Goal: Task Accomplishment & Management: Complete application form

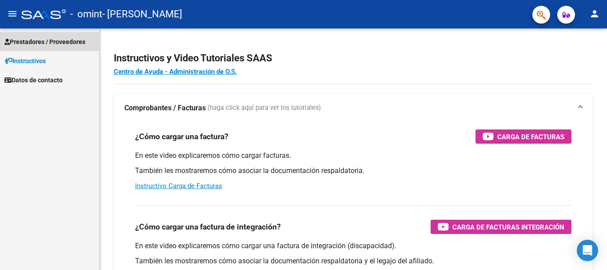
click at [50, 38] on span "Prestadores / Proveedores" at bounding box center [44, 42] width 81 height 10
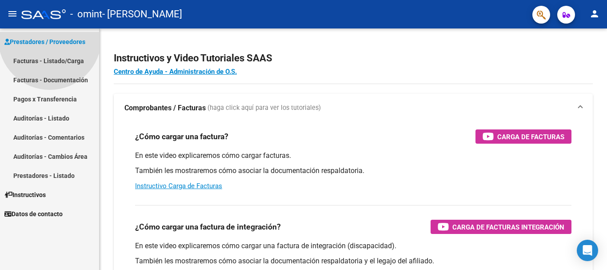
click at [50, 38] on span "Prestadores / Proveedores" at bounding box center [44, 42] width 81 height 10
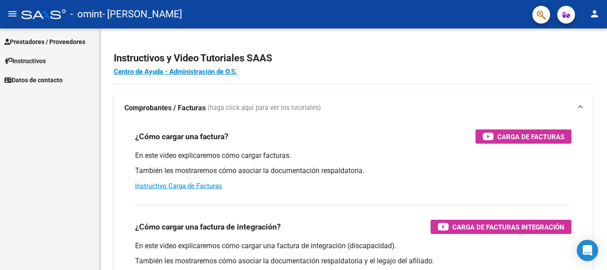
click at [50, 40] on span "Prestadores / Proveedores" at bounding box center [44, 42] width 81 height 10
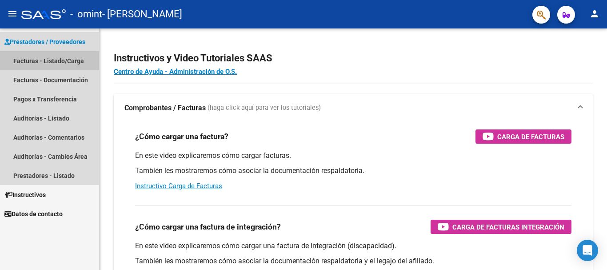
click at [41, 60] on link "Facturas - Listado/Carga" at bounding box center [49, 60] width 99 height 19
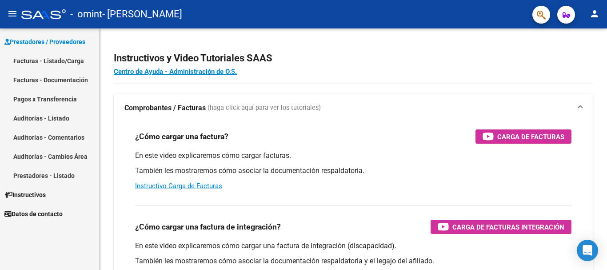
click at [41, 60] on link "Facturas - Listado/Carga" at bounding box center [49, 60] width 99 height 19
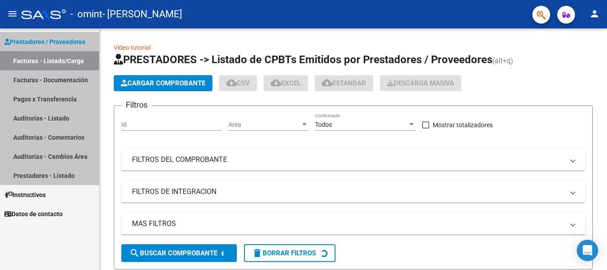
click at [41, 60] on link "Facturas - Listado/Carga" at bounding box center [49, 60] width 99 height 19
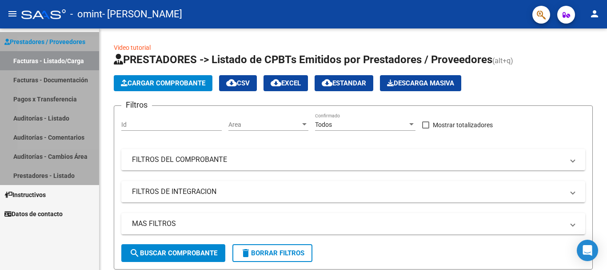
click at [41, 60] on link "Facturas - Listado/Carga" at bounding box center [49, 60] width 99 height 19
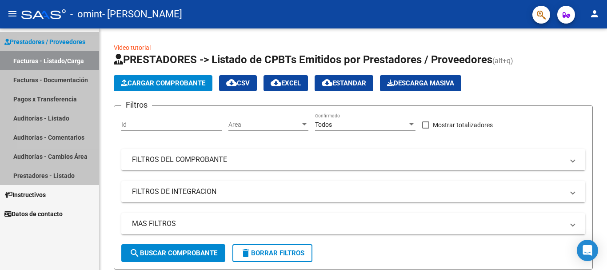
click at [41, 60] on link "Facturas - Listado/Carga" at bounding box center [49, 60] width 99 height 19
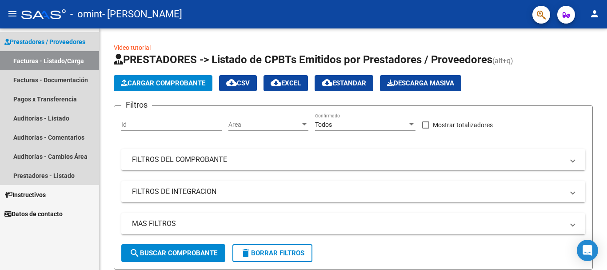
click at [41, 58] on link "Facturas - Listado/Carga" at bounding box center [49, 60] width 99 height 19
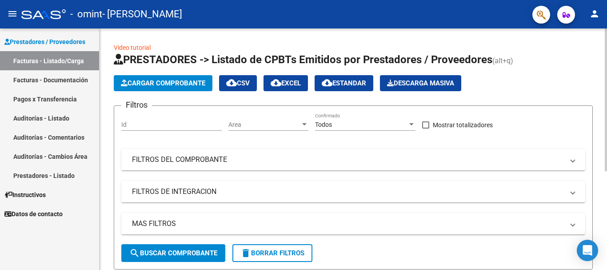
click at [160, 81] on span "Cargar Comprobante" at bounding box center [163, 83] width 84 height 8
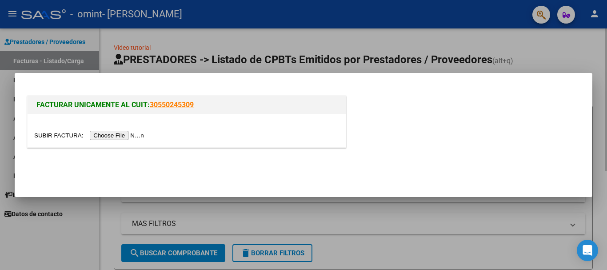
click at [160, 81] on mat-dialog-container "FACTURAR UNICAMENTE AL CUIT: 30550245309" at bounding box center [304, 135] width 578 height 124
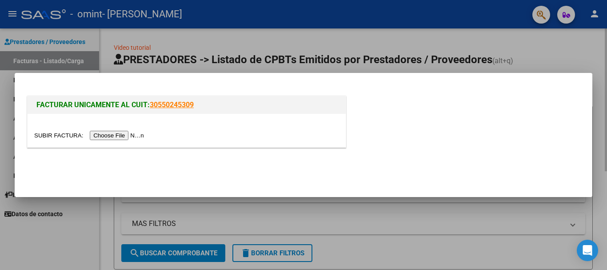
click at [160, 81] on mat-dialog-container "FACTURAR UNICAMENTE AL CUIT: 30550245309" at bounding box center [304, 135] width 578 height 124
click at [160, 83] on mat-dialog-container "FACTURAR UNICAMENTE AL CUIT: 30550245309" at bounding box center [304, 135] width 578 height 124
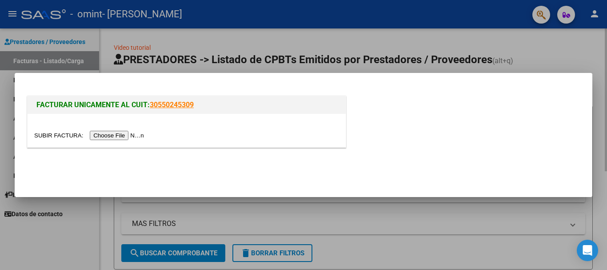
click at [160, 83] on mat-dialog-container "FACTURAR UNICAMENTE AL CUIT: 30550245309" at bounding box center [304, 135] width 578 height 124
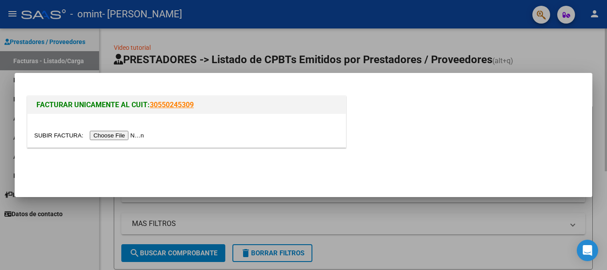
click at [468, 107] on div "FACTURAR UNICAMENTE AL CUIT: 30550245309" at bounding box center [303, 123] width 557 height 59
click at [576, 29] on div at bounding box center [303, 135] width 607 height 270
click at [576, 29] on div "Video tutorial PRESTADORES -> Listado de CPBTs Emitidos por Prestadores / Prove…" at bounding box center [354, 228] width 508 height 401
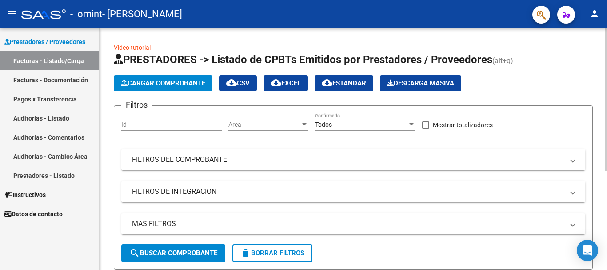
click at [576, 28] on div "Video tutorial PRESTADORES -> Listado de CPBTs Emitidos por Prestadores / Prove…" at bounding box center [354, 228] width 508 height 401
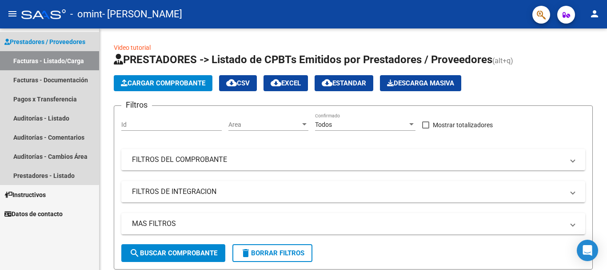
click at [48, 41] on span "Prestadores / Proveedores" at bounding box center [44, 42] width 81 height 10
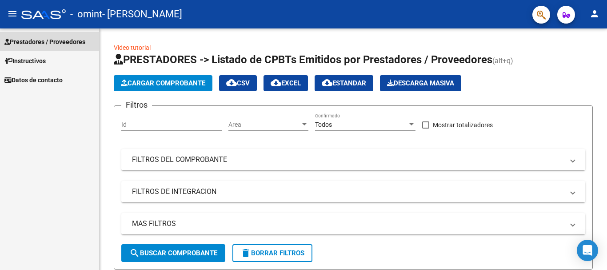
click at [48, 41] on span "Prestadores / Proveedores" at bounding box center [44, 42] width 81 height 10
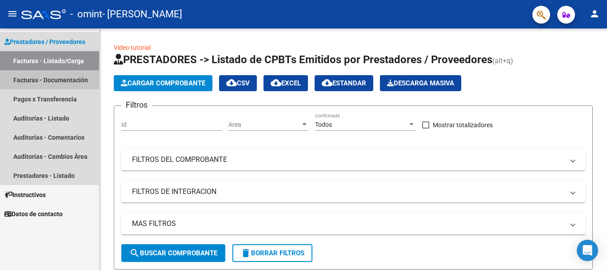
click at [19, 80] on link "Facturas - Documentación" at bounding box center [49, 79] width 99 height 19
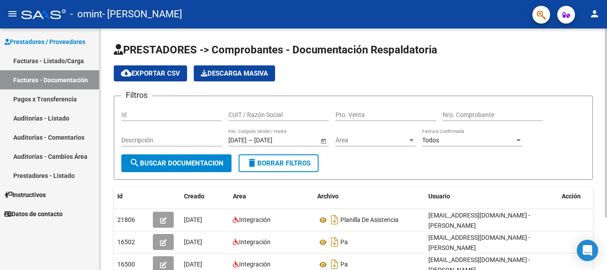
drag, startPoint x: 604, startPoint y: 112, endPoint x: 605, endPoint y: 137, distance: 24.5
click at [605, 137] on div "PRESTADORES -> Comprobantes - Documentación Respaldatoria cloud_download Export…" at bounding box center [354, 178] width 508 height 301
click at [569, 134] on div "Filtros Id CUIT / Razón Social Pto. Venta Nro. Comprobante Descripción [DATE] […" at bounding box center [353, 128] width 464 height 51
click at [594, 13] on mat-icon "person" at bounding box center [595, 13] width 11 height 11
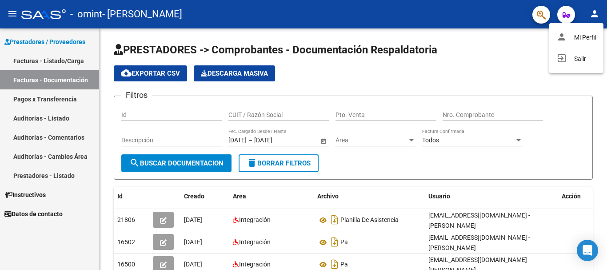
click at [535, 68] on div at bounding box center [303, 135] width 607 height 270
click at [40, 58] on link "Facturas - Listado/Carga" at bounding box center [49, 60] width 99 height 19
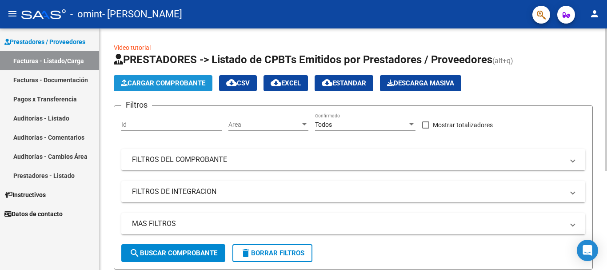
click at [131, 81] on span "Cargar Comprobante" at bounding box center [163, 83] width 84 height 8
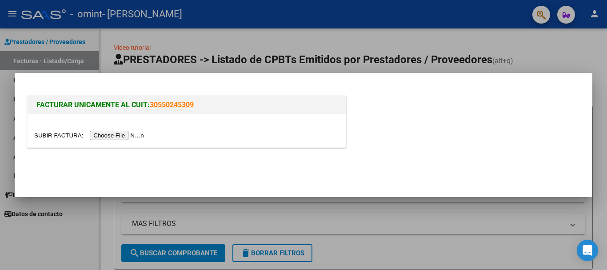
click at [122, 135] on input "file" at bounding box center [90, 135] width 112 height 9
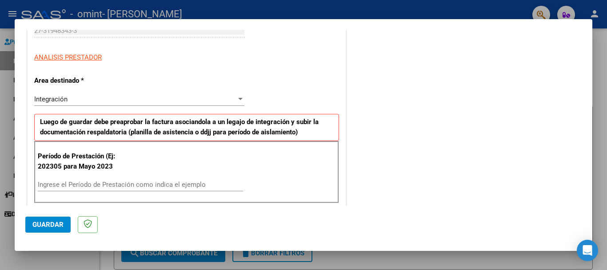
scroll to position [149, 0]
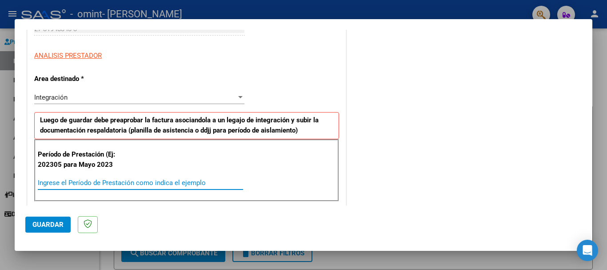
click at [225, 183] on input "Ingrese el Período de Prestación como indica el ejemplo" at bounding box center [140, 183] width 205 height 8
type input "202506"
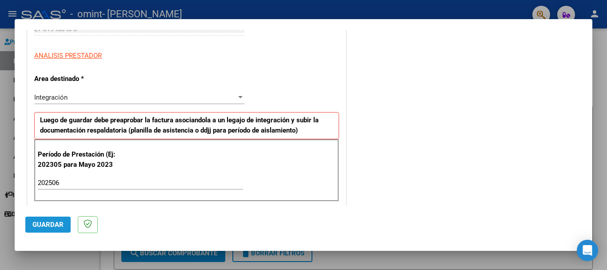
click at [61, 221] on span "Guardar" at bounding box center [47, 225] width 31 height 8
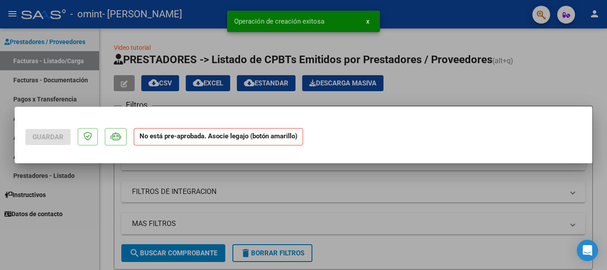
scroll to position [0, 0]
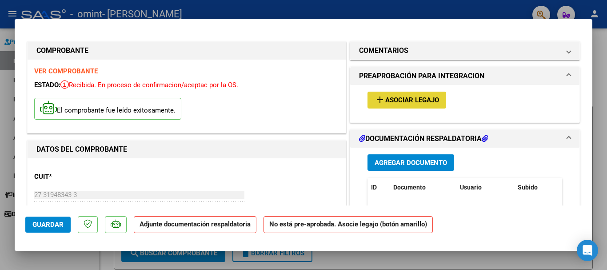
click at [393, 102] on span "Asociar Legajo" at bounding box center [412, 100] width 54 height 8
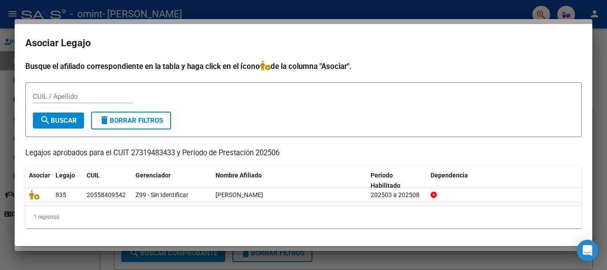
click at [443, 17] on div at bounding box center [303, 135] width 607 height 270
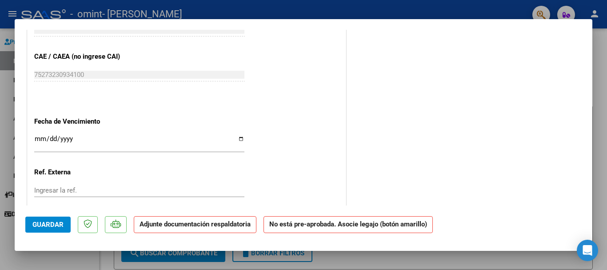
scroll to position [545, 0]
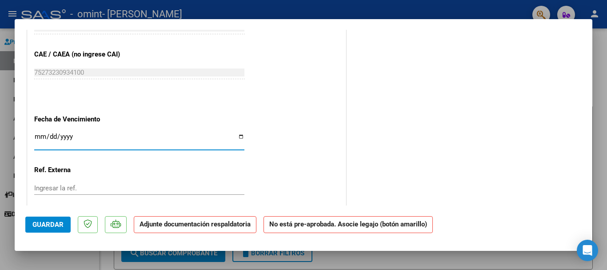
click at [236, 139] on input "Ingresar la fecha" at bounding box center [139, 140] width 210 height 14
click at [238, 139] on input "Ingresar la fecha" at bounding box center [139, 140] width 210 height 14
click at [239, 135] on input "Ingresar la fecha" at bounding box center [139, 140] width 210 height 14
type input "[DATE]"
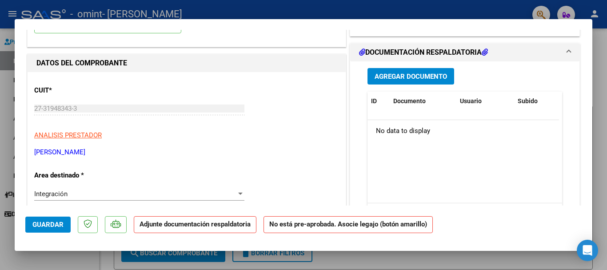
scroll to position [84, 0]
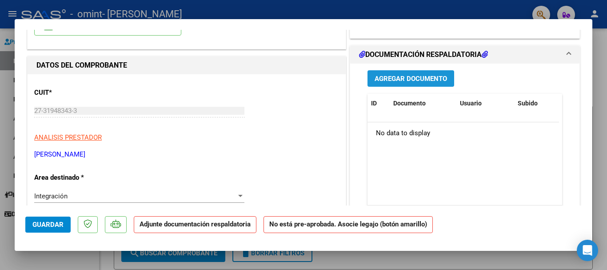
click at [416, 81] on span "Agregar Documento" at bounding box center [411, 79] width 72 height 8
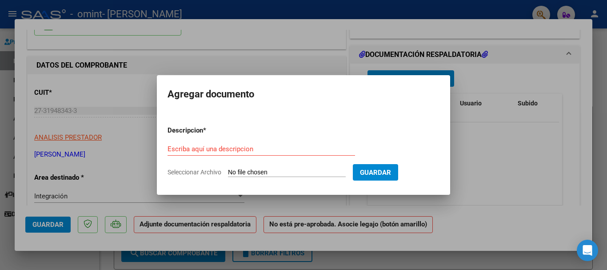
click at [273, 153] on div "Escriba aquí una descripcion" at bounding box center [262, 148] width 188 height 13
click at [278, 171] on input "Seleccionar Archivo" at bounding box center [287, 172] width 118 height 8
type input "C:\fakepath\PLANILLA DE ASISTENCIA [DATE] [PERSON_NAME] OK.pdf"
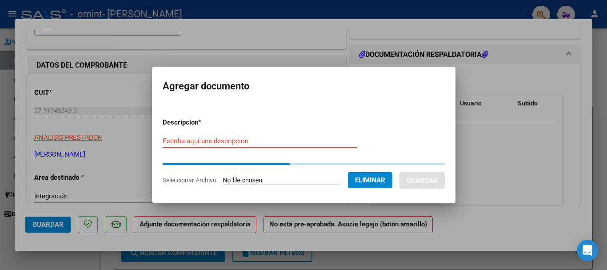
click at [202, 139] on input "Escriba aquí una descripcion" at bounding box center [260, 141] width 195 height 8
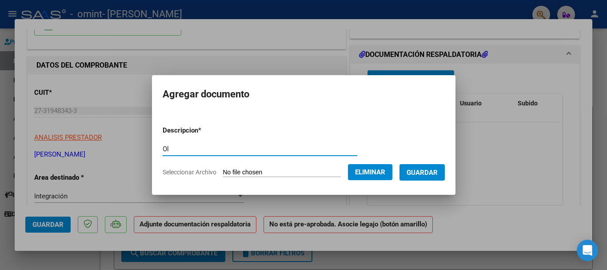
type input "O"
type input "p"
type input "Planila de asistencia [DATE]"
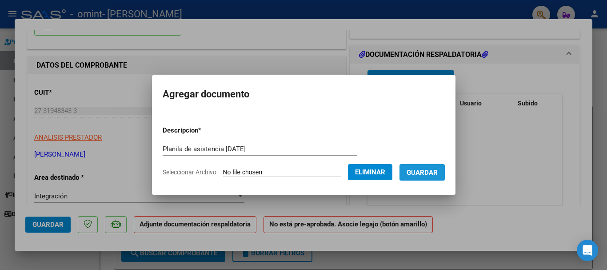
click at [438, 172] on span "Guardar" at bounding box center [422, 172] width 31 height 8
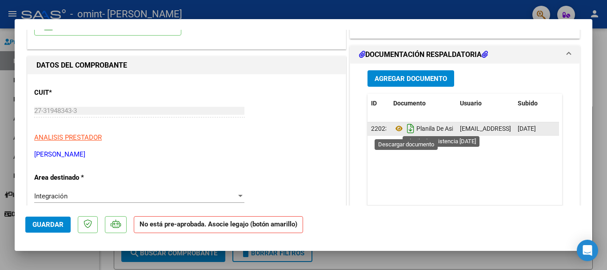
click at [405, 126] on icon "Descargar documento" at bounding box center [411, 128] width 12 height 14
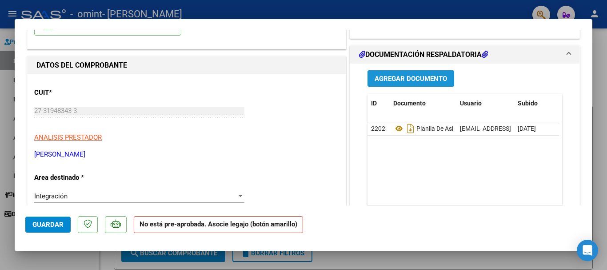
click at [414, 78] on span "Agregar Documento" at bounding box center [411, 79] width 72 height 8
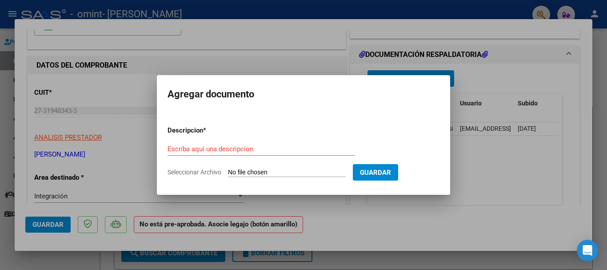
click at [515, 83] on div at bounding box center [303, 135] width 607 height 270
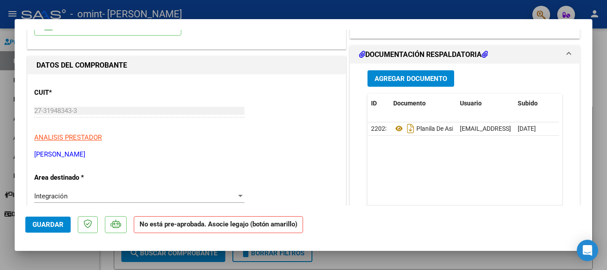
click at [284, 229] on strong "No está pre-aprobada. Asocie legajo (botón amarillo)" at bounding box center [218, 224] width 169 height 17
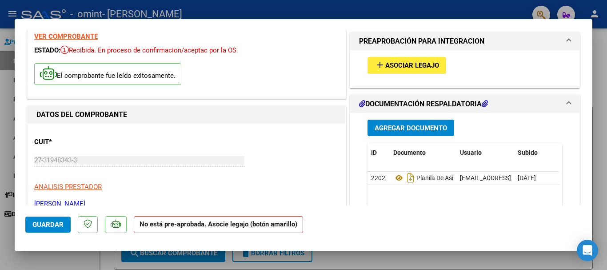
scroll to position [0, 0]
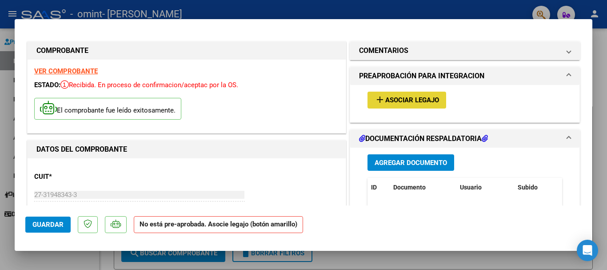
click at [404, 95] on button "add Asociar Legajo" at bounding box center [407, 100] width 79 height 16
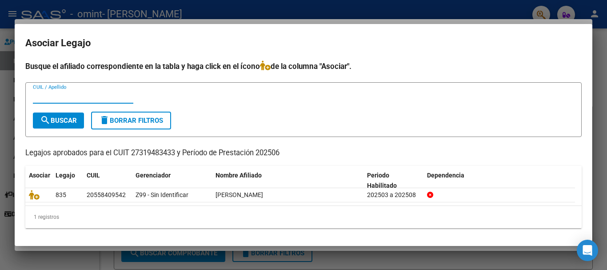
click at [63, 97] on input "CUIL / Apellido" at bounding box center [83, 96] width 100 height 8
click at [219, 113] on form "27319483433 CUIL / Apellido search Buscar delete Borrar Filtros" at bounding box center [303, 109] width 557 height 55
click at [59, 120] on span "search Buscar" at bounding box center [58, 120] width 37 height 8
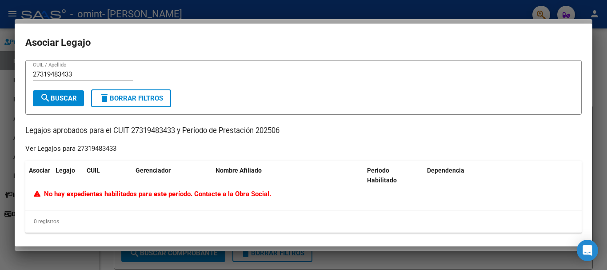
click at [76, 78] on input "27319483433" at bounding box center [83, 74] width 100 height 8
type input "2"
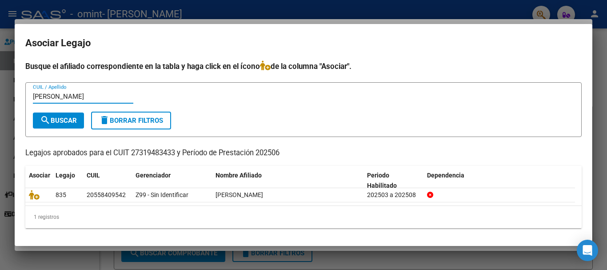
type input "[PERSON_NAME]"
click at [550, 15] on div at bounding box center [303, 135] width 607 height 270
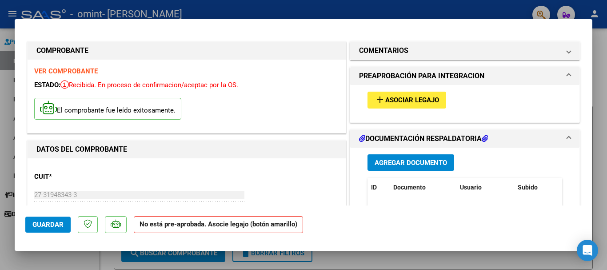
click at [484, 19] on mat-dialog-container "COMPROBANTE VER COMPROBANTE ESTADO: Recibida. En proceso de confirmacion/acepta…" at bounding box center [304, 135] width 578 height 232
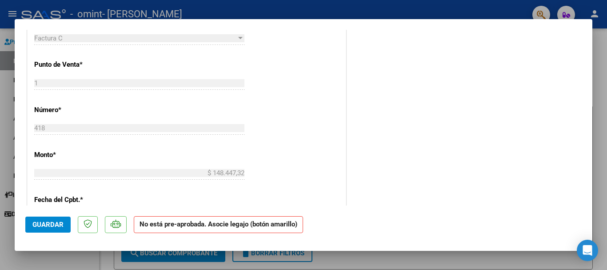
scroll to position [597, 0]
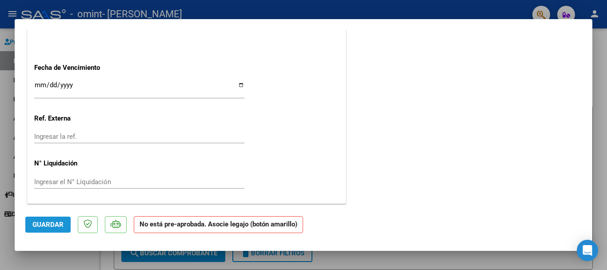
click at [58, 228] on span "Guardar" at bounding box center [47, 225] width 31 height 8
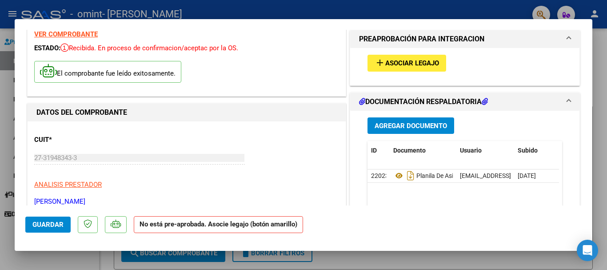
scroll to position [0, 0]
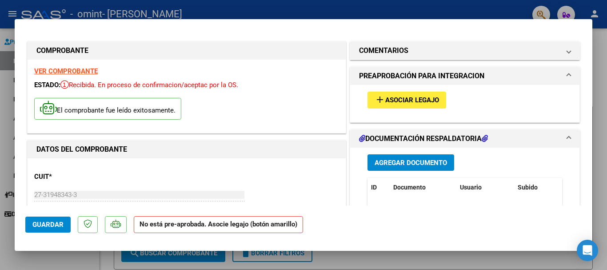
click at [489, 9] on div at bounding box center [303, 135] width 607 height 270
type input "$ 0,00"
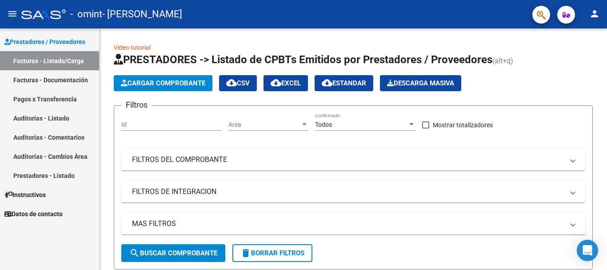
click at [54, 82] on link "Facturas - Documentación" at bounding box center [49, 79] width 99 height 19
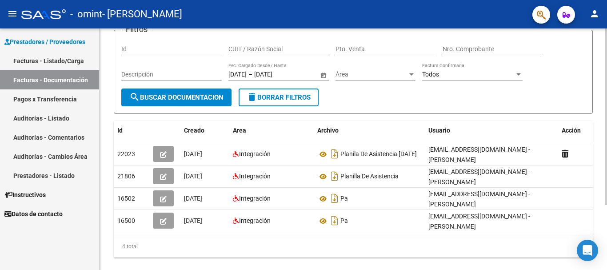
click at [606, 147] on div at bounding box center [606, 169] width 2 height 177
